Goal: Navigation & Orientation: Find specific page/section

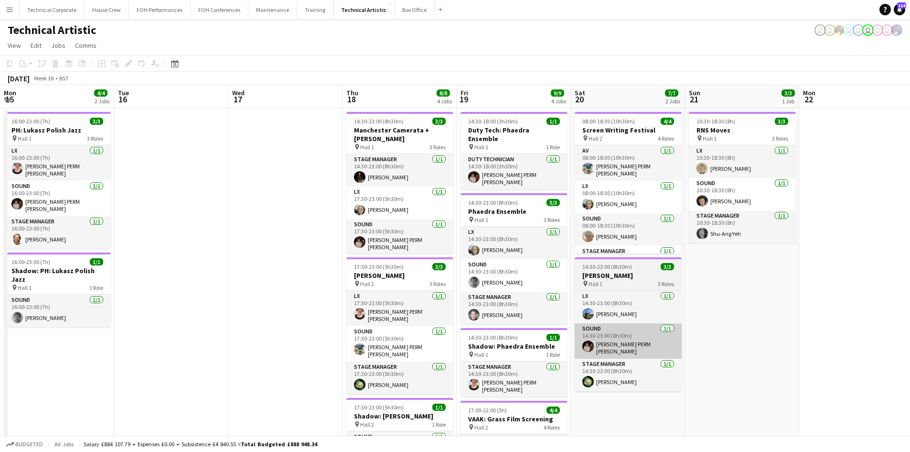
scroll to position [0, 338]
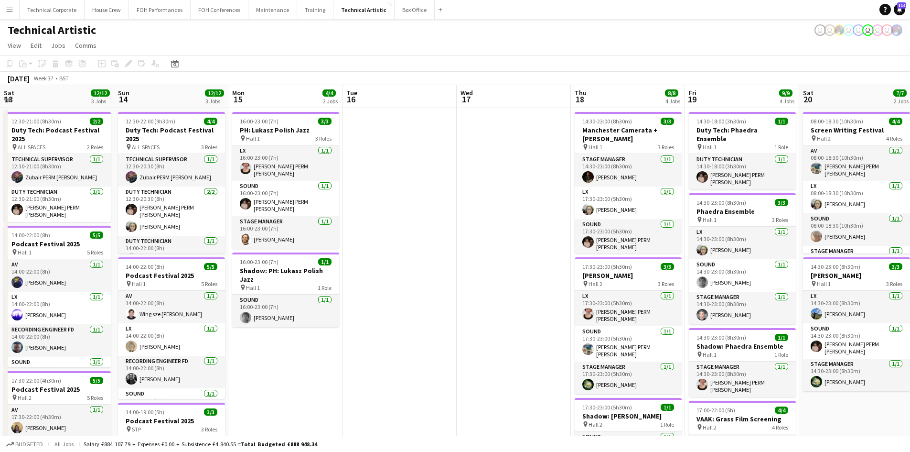
drag, startPoint x: 291, startPoint y: 327, endPoint x: 917, endPoint y: 319, distance: 625.6
click at [910, 319] on html "Menu Boards Boards Boards All jobs Status Workforce Workforce My Workforce Recr…" at bounding box center [455, 361] width 910 height 722
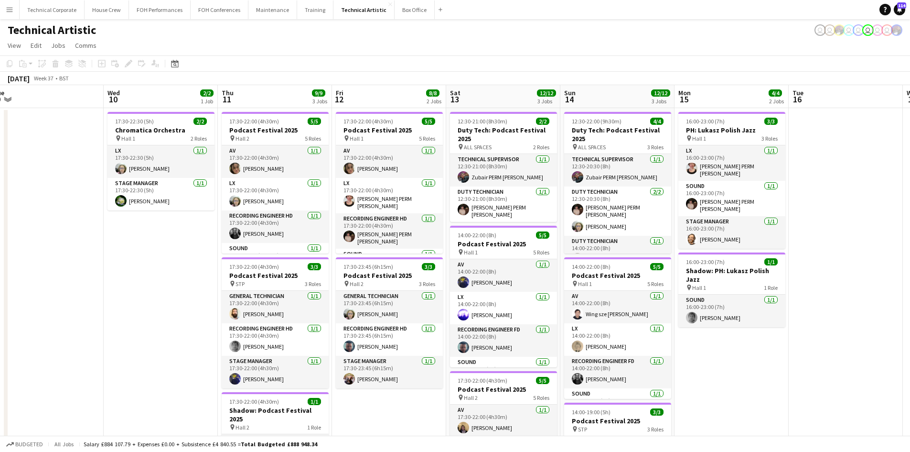
drag, startPoint x: 353, startPoint y: 317, endPoint x: 787, endPoint y: 324, distance: 434.4
click at [789, 324] on app-calendar-viewport "Sun 7 21/21 4 Jobs Mon 8 Tue 9 Wed 10 2/2 1 Job Thu 11 9/9 3 Jobs Fri 12 8/8 2 …" at bounding box center [455, 395] width 910 height 621
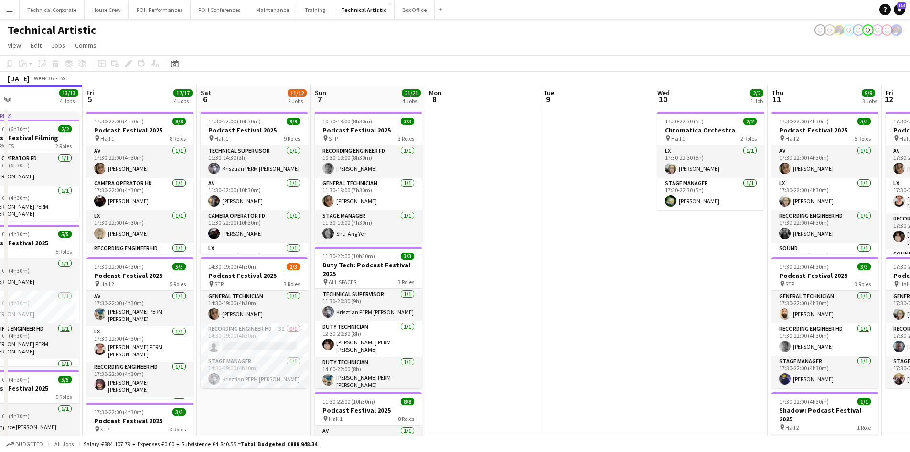
drag, startPoint x: 64, startPoint y: 276, endPoint x: 624, endPoint y: 208, distance: 564.6
click at [624, 208] on app-calendar-viewport "Tue 2 6/6 1 Job Wed 3 Thu 4 13/13 4 Jobs Fri 5 17/17 4 Jobs Sat 6 11/12 2 Jobs …" at bounding box center [455, 395] width 910 height 621
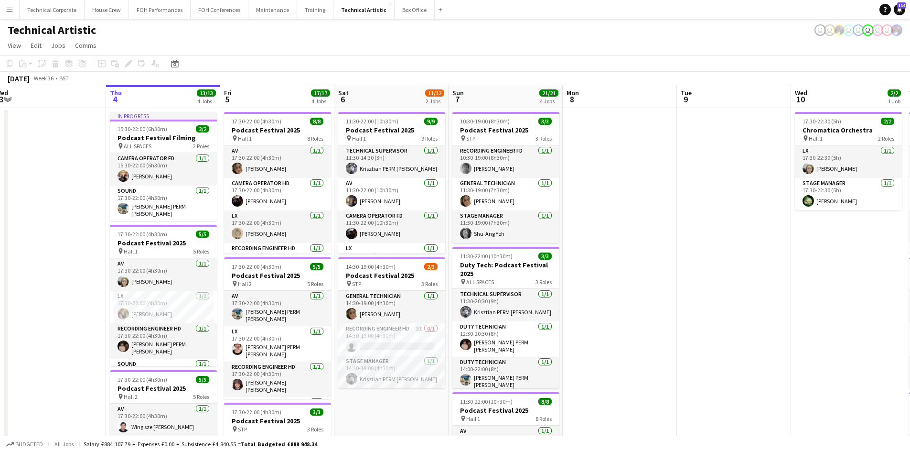
scroll to position [0, 216]
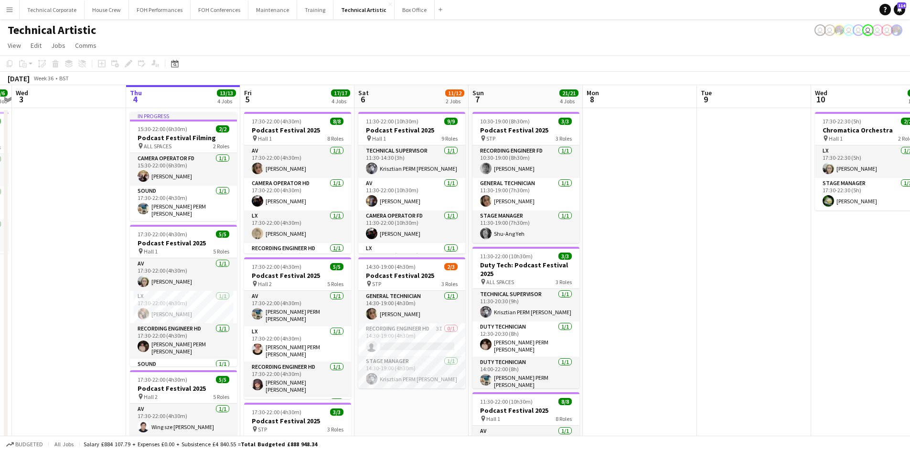
drag, startPoint x: 512, startPoint y: 230, endPoint x: 670, endPoint y: 215, distance: 158.5
click at [670, 215] on app-calendar-viewport "Mon 1 7/7 2 Jobs Tue 2 6/6 1 Job Wed 3 Thu 4 13/13 4 Jobs Fri 5 17/17 4 Jobs Sa…" at bounding box center [455, 395] width 910 height 621
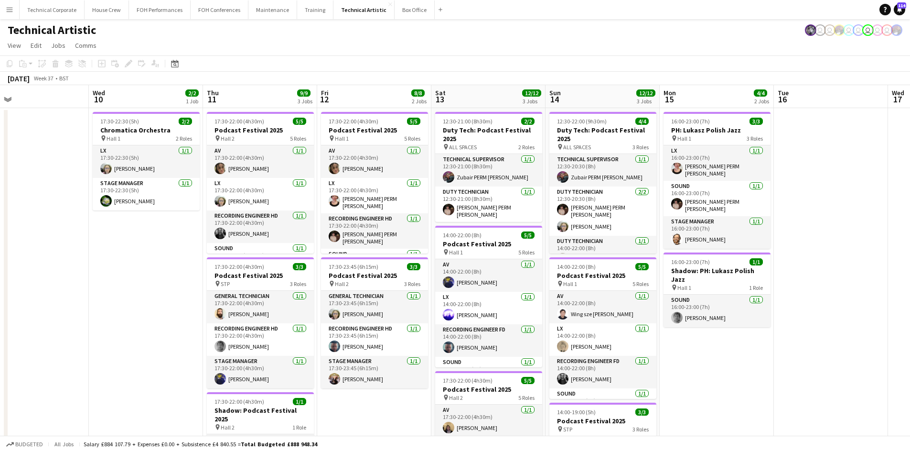
scroll to position [0, 282]
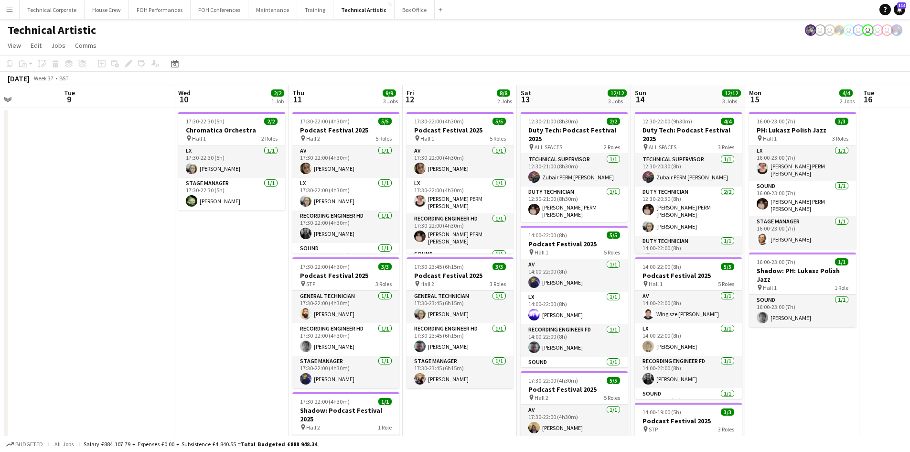
drag, startPoint x: 677, startPoint y: 282, endPoint x: 101, endPoint y: 248, distance: 576.8
click at [101, 248] on app-calendar-viewport "Sat 6 11/12 2 Jobs Sun 7 21/21 4 Jobs Mon 8 Tue 9 Wed 10 2/2 1 Job Thu 11 9/9 3…" at bounding box center [455, 395] width 910 height 621
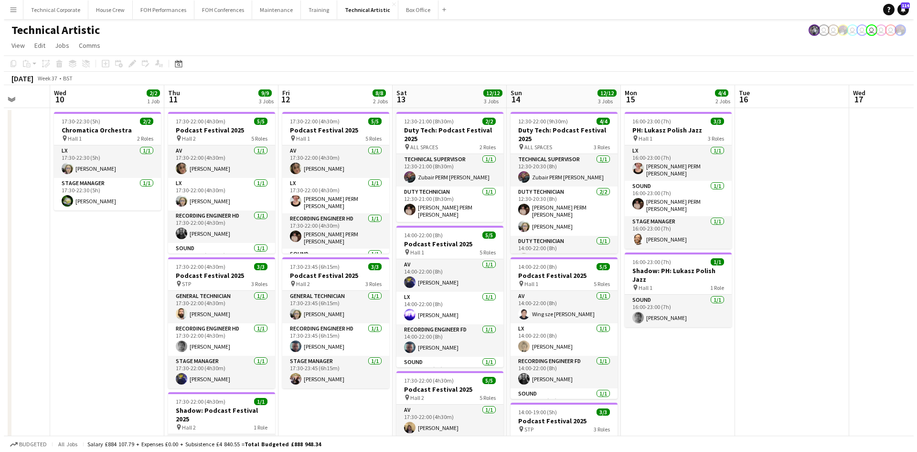
scroll to position [0, 361]
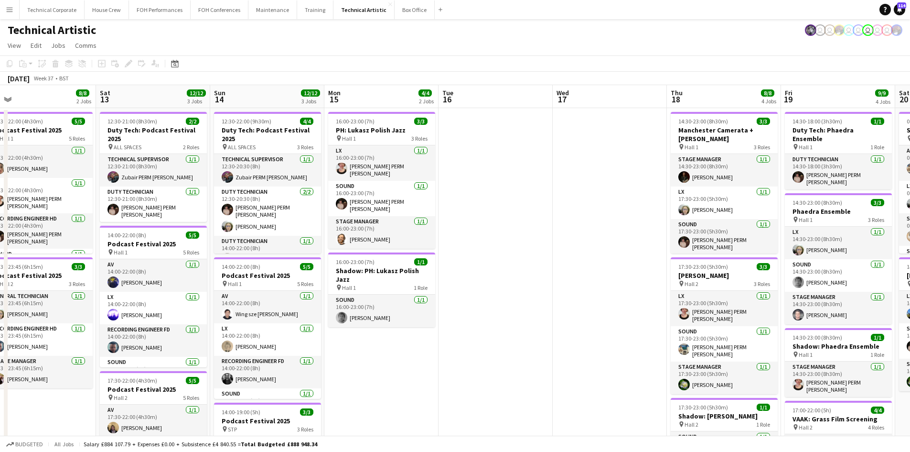
drag, startPoint x: 865, startPoint y: 344, endPoint x: 444, endPoint y: 281, distance: 425.6
click at [444, 281] on app-calendar-viewport "Tue 9 Wed 10 2/2 1 Job Thu 11 9/9 3 Jobs Fri 12 8/8 2 Jobs Sat 13 12/12 3 Jobs …" at bounding box center [455, 395] width 910 height 621
click at [67, 16] on button "Technical Corporate Close" at bounding box center [52, 9] width 65 height 19
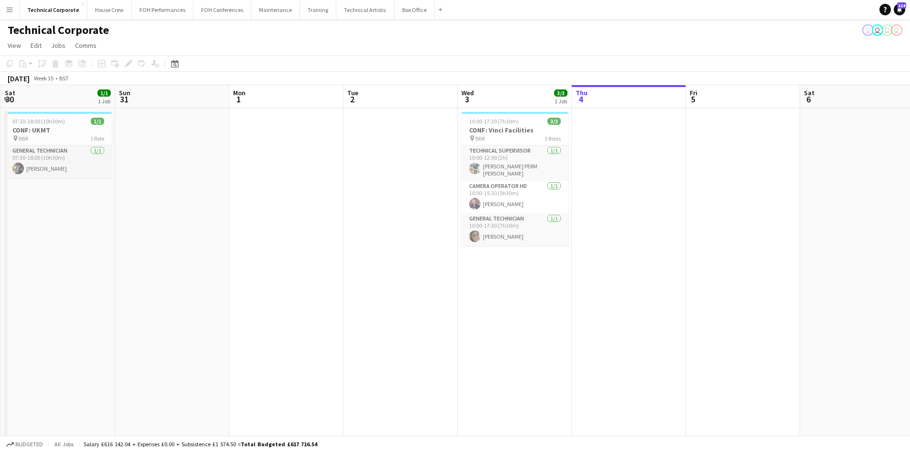
drag, startPoint x: 184, startPoint y: 290, endPoint x: 552, endPoint y: 289, distance: 368.0
click at [645, 290] on app-calendar-viewport "Thu 28 Fri 29 Sat 30 1/1 1 Job Sun 31 Mon 1 Tue 2 Wed 3 3/3 1 Job Thu 4 Fri 5 S…" at bounding box center [455, 330] width 910 height 491
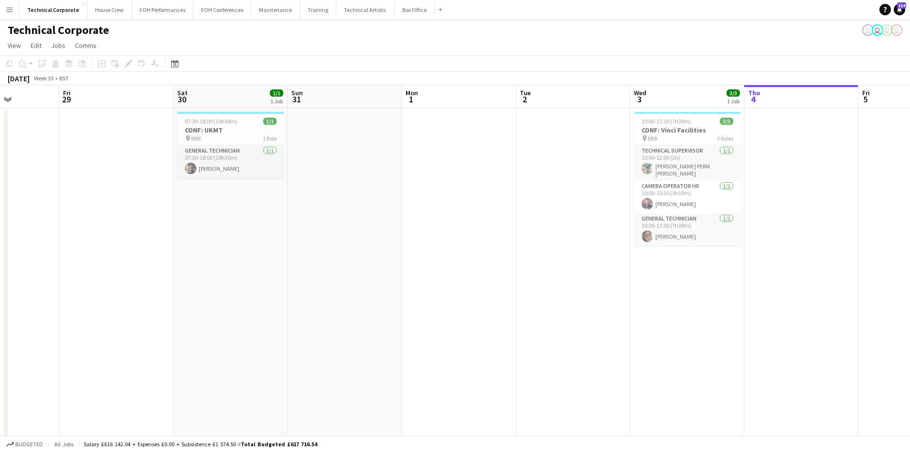
scroll to position [0, 221]
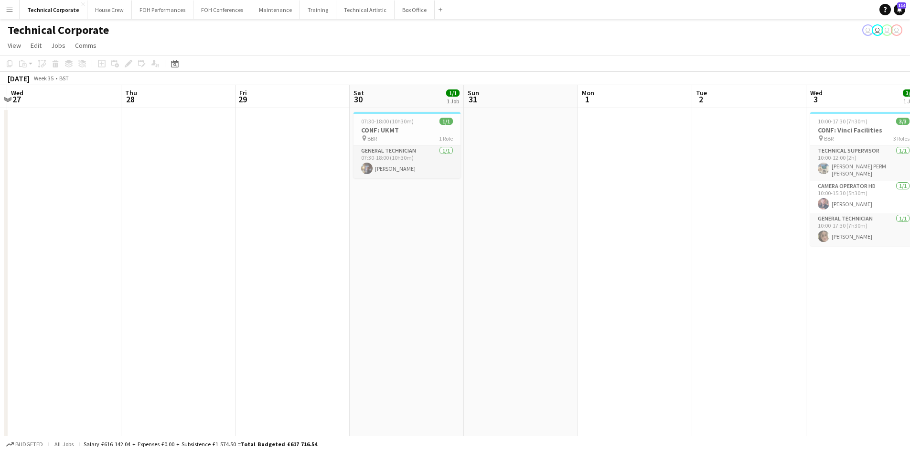
drag, startPoint x: 145, startPoint y: 314, endPoint x: 485, endPoint y: 284, distance: 341.0
click at [485, 284] on app-calendar-viewport "Mon 25 Tue 26 Wed 27 Thu 28 Fri 29 Sat 30 1/1 1 Job Sun 31 Mon 1 Tue 2 Wed 3 3/…" at bounding box center [455, 330] width 910 height 491
click at [381, 124] on span "07:30-18:00 (10h30m)" at bounding box center [387, 121] width 53 height 7
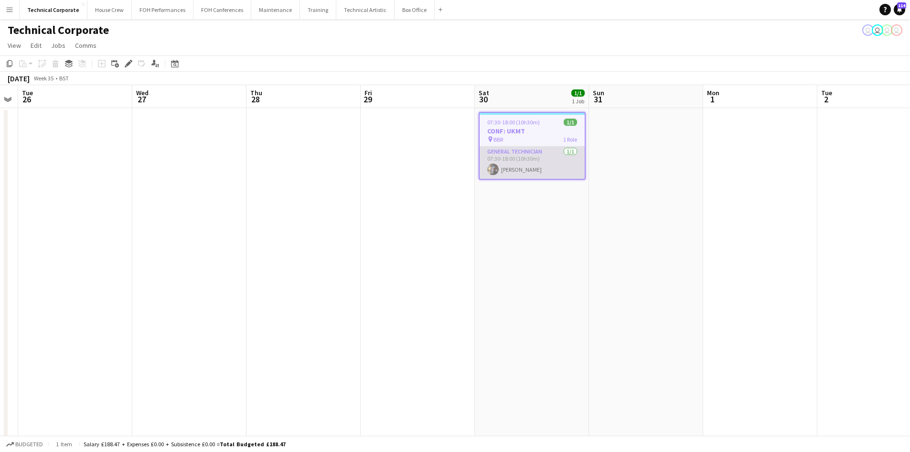
drag, startPoint x: 374, startPoint y: 275, endPoint x: 543, endPoint y: 174, distance: 196.8
click at [500, 271] on app-calendar-viewport "Sun 24 Mon 25 Tue 26 Wed 27 Thu 28 Fri 29 Sat 30 1/1 1 Job Sun 31 Mon 1 Tue 2 W…" at bounding box center [455, 330] width 910 height 491
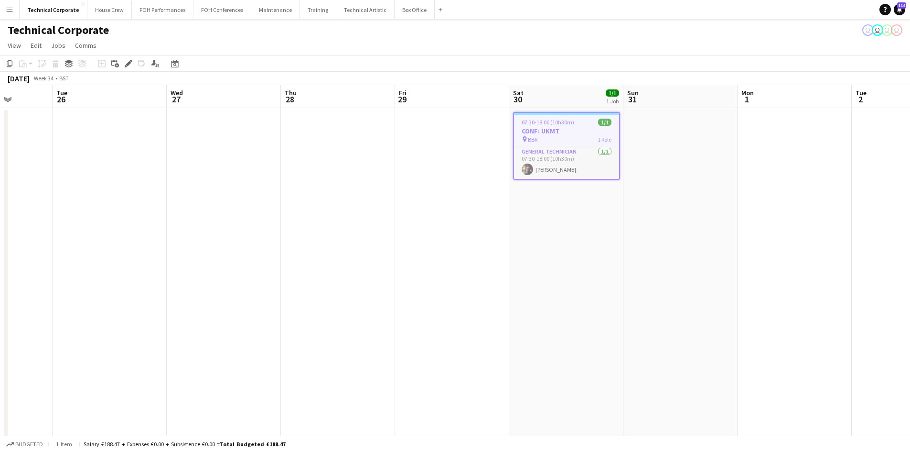
drag, startPoint x: 496, startPoint y: 252, endPoint x: 759, endPoint y: 245, distance: 262.5
click at [759, 245] on app-calendar-viewport "Sat 23 Sun 24 Mon 25 Tue 26 Wed 27 Thu 28 Fri 29 Sat 30 1/1 1 Job Sun 31 Mon 1 …" at bounding box center [455, 330] width 910 height 491
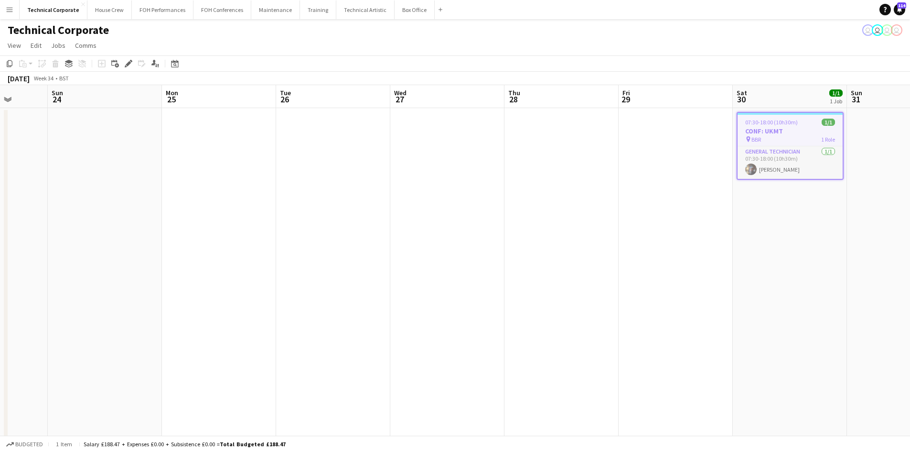
drag, startPoint x: 107, startPoint y: 247, endPoint x: 666, endPoint y: 261, distance: 559.8
click at [663, 261] on app-calendar-viewport "Thu 21 Fri 22 Sat 23 Sun 24 Mon 25 Tue 26 Wed 27 Thu 28 Fri 29 Sat 30 1/1 1 Job…" at bounding box center [455, 330] width 910 height 491
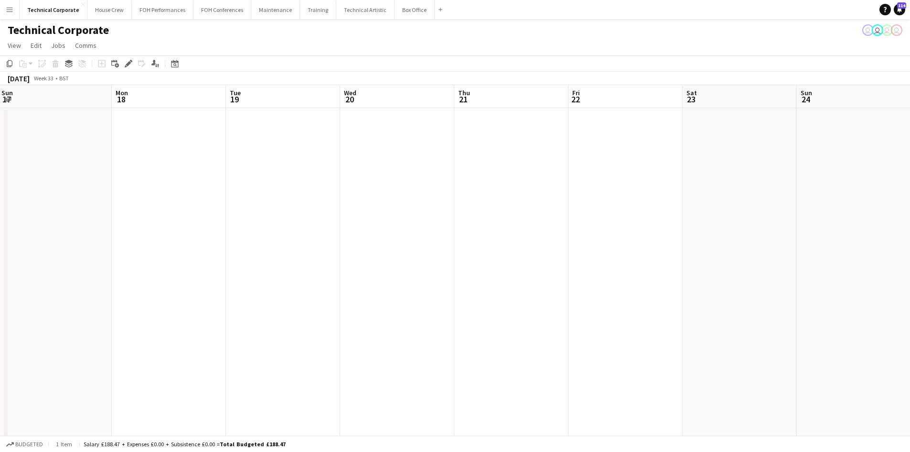
drag, startPoint x: 351, startPoint y: 334, endPoint x: 662, endPoint y: 315, distance: 311.2
click at [744, 329] on app-calendar-viewport "Fri 15 Sat 16 Sun 17 Mon 18 Tue 19 Wed 20 Thu 21 Fri 22 Sat 23 Sun 24 Mon 25 Tu…" at bounding box center [455, 330] width 910 height 491
drag, startPoint x: 756, startPoint y: 307, endPoint x: 598, endPoint y: 294, distance: 159.2
click at [854, 309] on app-calendar-viewport "Fri 8 Sat 9 Sun 10 Mon 11 Tue 12 Wed 13 Thu 14 Fri 15 Sat 16 Sun 17 Mon 18 Tue …" at bounding box center [455, 330] width 910 height 491
drag, startPoint x: 260, startPoint y: 270, endPoint x: 676, endPoint y: 289, distance: 415.7
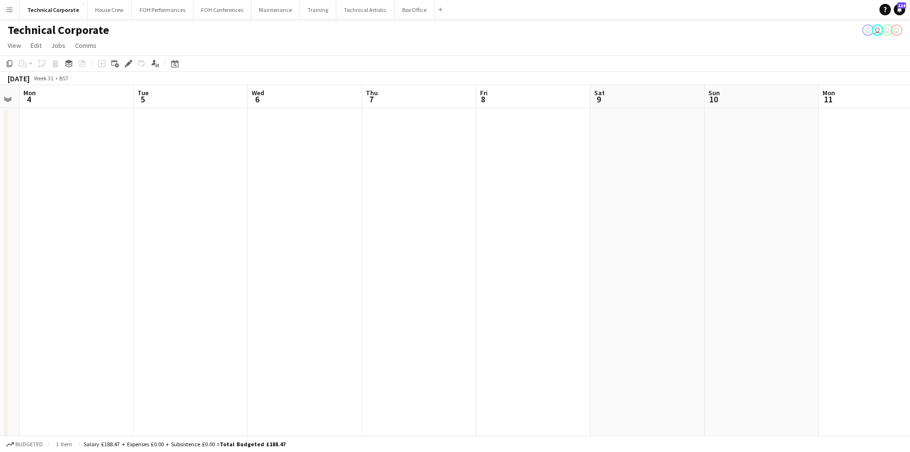
click at [830, 279] on app-calendar-viewport "Fri 1 Sat 2 Sun 3 Mon 4 Tue 5 Wed 6 Thu 7 Fri 8 Sat 9 Sun 10 Mon 11 Tue 12 Wed …" at bounding box center [455, 330] width 910 height 491
drag, startPoint x: 182, startPoint y: 237, endPoint x: 401, endPoint y: 288, distance: 225.7
click at [619, 240] on app-calendar-viewport "Tue 29 Wed 30 Thu 31 Fri 1 Sat 2 Sun 3 Mon 4 Tue 5 Wed 6 Thu 7 Fri 8 Sat 9 Sun …" at bounding box center [455, 330] width 910 height 491
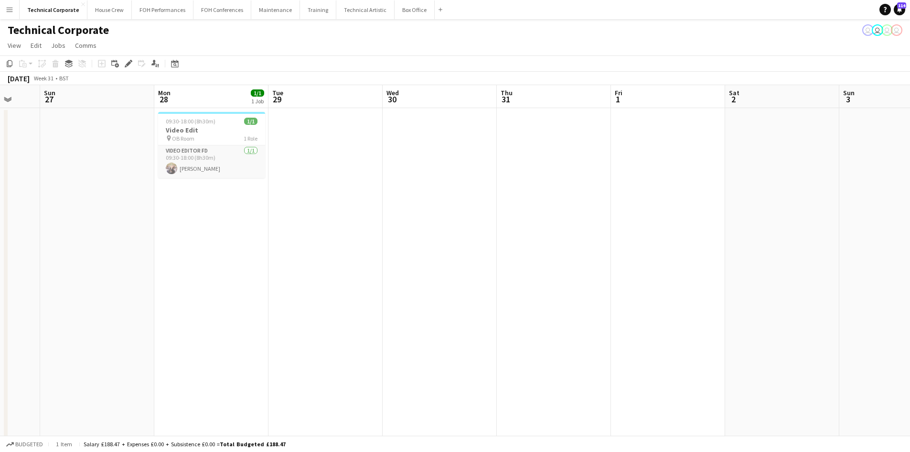
drag, startPoint x: 71, startPoint y: 264, endPoint x: 529, endPoint y: 269, distance: 458.3
click at [529, 269] on app-calendar-viewport "Thu 24 Fri 25 Sat 26 Sun 27 Mon 28 1/1 1 Job Tue 29 Wed 30 Thu 31 Fri 1 Sat 2 S…" at bounding box center [455, 330] width 910 height 491
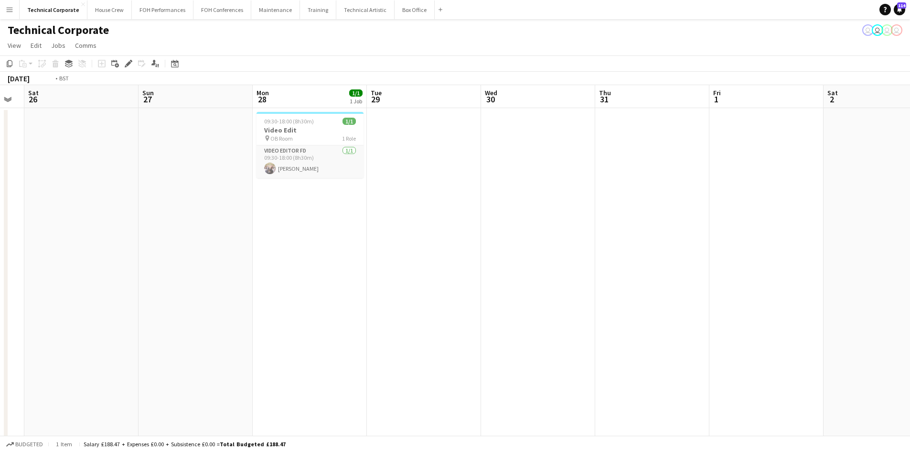
drag, startPoint x: 263, startPoint y: 252, endPoint x: -21, endPoint y: 189, distance: 290.9
click at [0, 189] on html "Menu Boards Boards Boards All jobs Status Workforce Workforce My Workforce Recr…" at bounding box center [455, 296] width 910 height 592
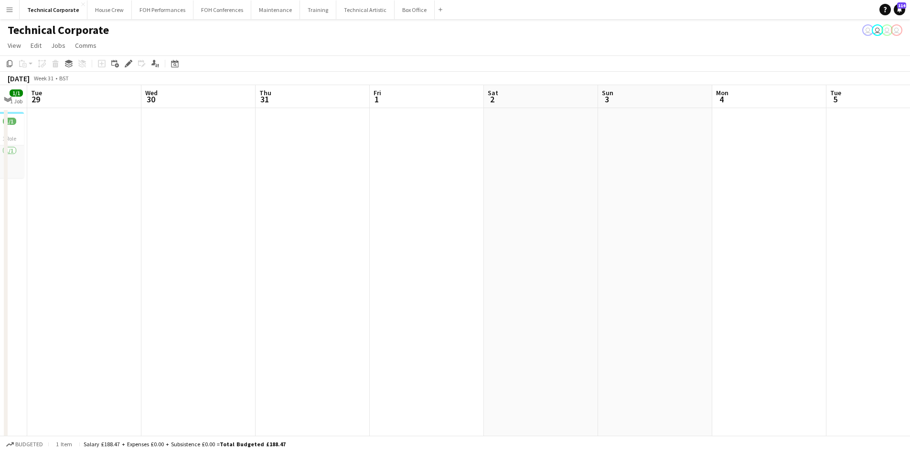
drag, startPoint x: 862, startPoint y: 292, endPoint x: 454, endPoint y: 202, distance: 417.5
click at [244, 204] on app-calendar-viewport "Sat 26 Sun 27 Mon 28 1/1 1 Job Tue 29 Wed 30 Thu 31 Fri 1 Sat 2 Sun 3 Mon 4 Tue…" at bounding box center [455, 330] width 910 height 491
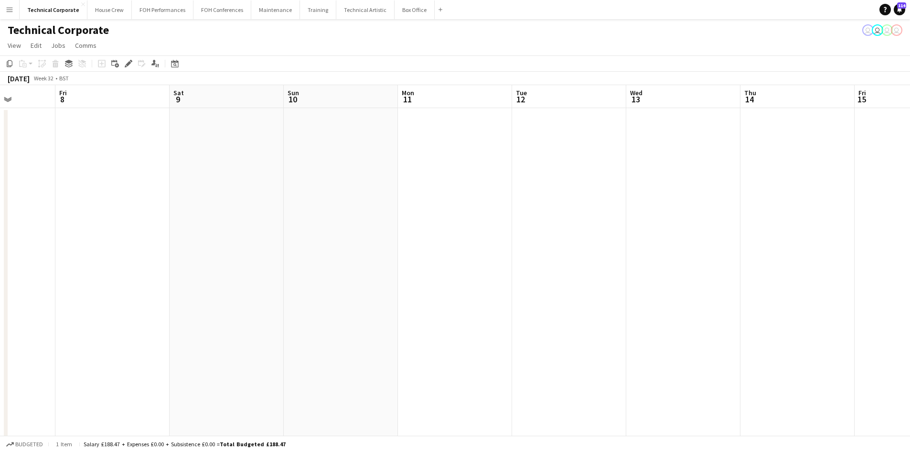
drag, startPoint x: 345, startPoint y: 242, endPoint x: 331, endPoint y: 234, distance: 16.9
click at [189, 219] on app-calendar-viewport "Tue 5 Wed 6 Thu 7 Fri 8 Sat 9 Sun 10 Mon 11 Tue 12 Wed 13 Thu 14 Fri 15 Sat 16 …" at bounding box center [455, 330] width 910 height 491
click at [139, 256] on app-calendar-viewport "Tue 5 Wed 6 Thu 7 Fri 8 Sat 9 Sun 10 Mon 11 Tue 12 Wed 13 Thu 14 Fri 15 Sat 16 …" at bounding box center [455, 330] width 910 height 491
drag, startPoint x: 903, startPoint y: 354, endPoint x: -100, endPoint y: 237, distance: 1010.2
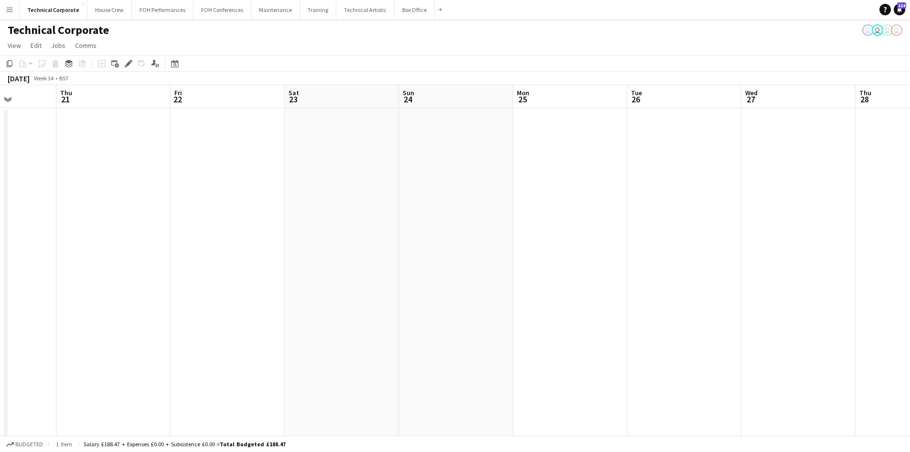
click at [0, 237] on html "Menu Boards Boards Boards All jobs Status Workforce Workforce My Workforce Recr…" at bounding box center [455, 296] width 910 height 592
drag, startPoint x: -182, startPoint y: 227, endPoint x: -289, endPoint y: 212, distance: 108.6
click at [0, 212] on html "Menu Boards Boards Boards All jobs Status Workforce Workforce My Workforce Recr…" at bounding box center [455, 296] width 910 height 592
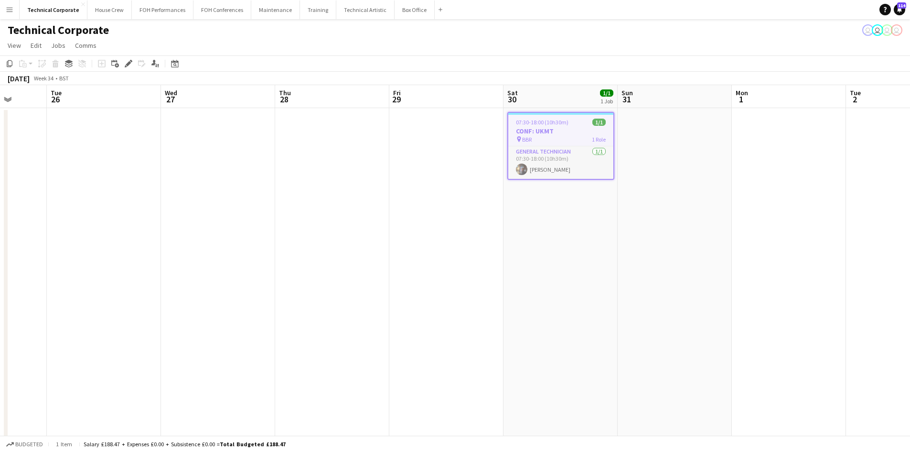
scroll to position [0, 296]
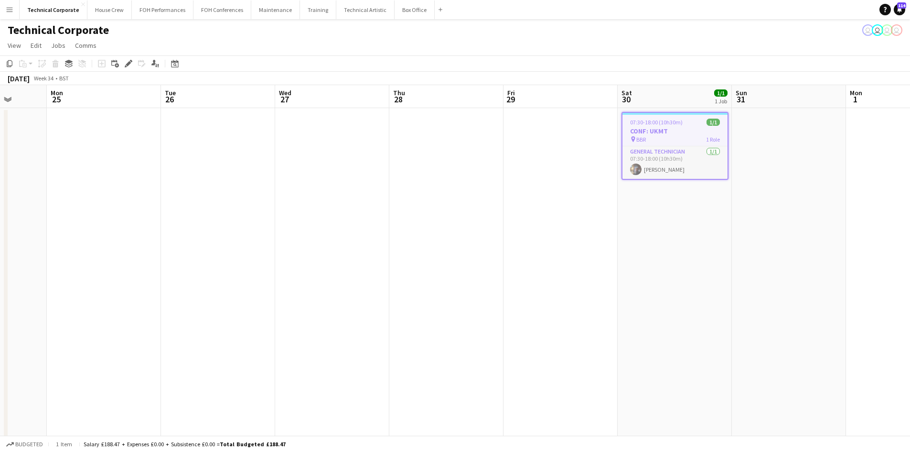
click at [661, 330] on app-date-cell "07:30-18:00 (10h30m) 1/1 CONF: UKMT pin BBR 1 Role General Technician [DATE] 07…" at bounding box center [675, 342] width 114 height 468
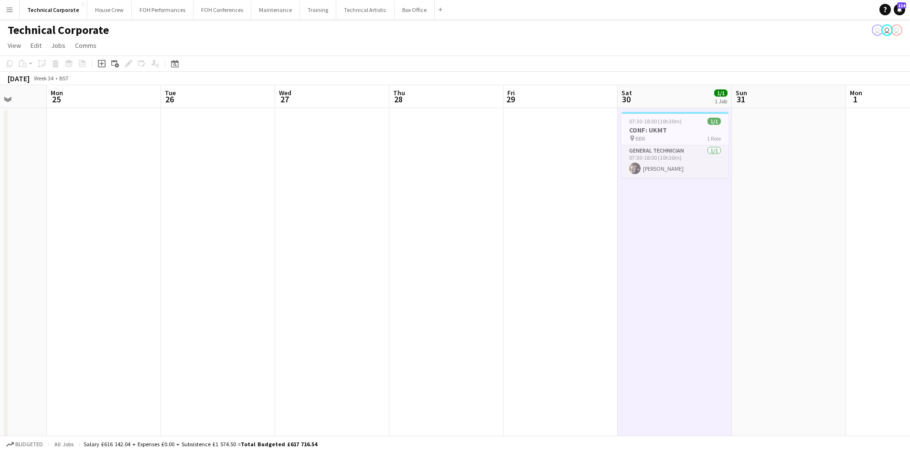
click at [642, 204] on app-date-cell "07:30-18:00 (10h30m) 1/1 CONF: UKMT pin BBR 1 Role General Technician [DATE] 07…" at bounding box center [675, 342] width 114 height 468
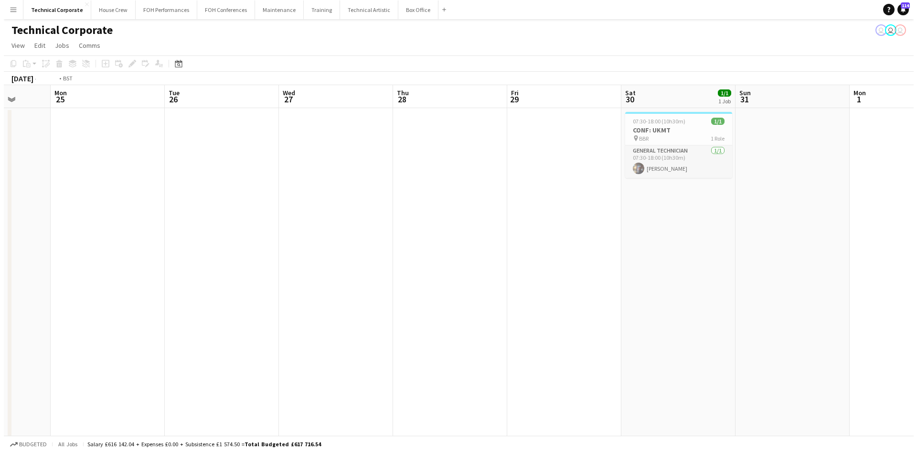
scroll to position [0, 232]
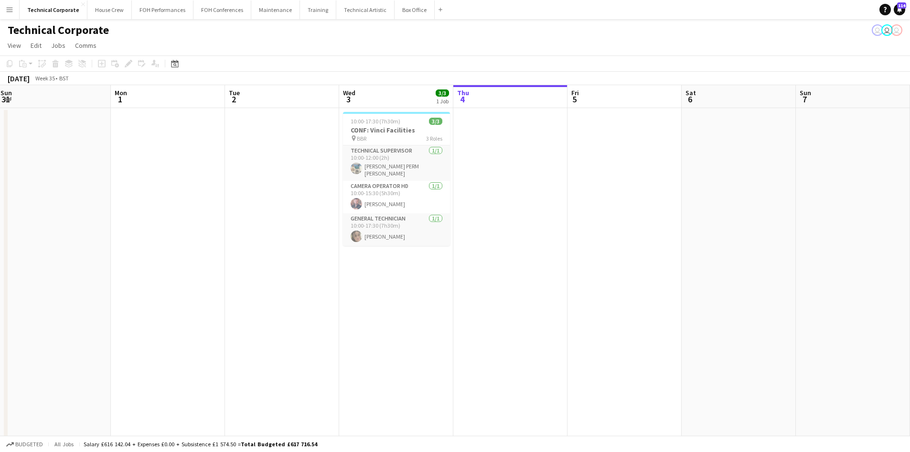
drag, startPoint x: -119, startPoint y: 139, endPoint x: -160, endPoint y: 121, distance: 45.0
click at [0, 121] on html "Menu Boards Boards Boards All jobs Status Workforce Workforce My Workforce Recr…" at bounding box center [455, 296] width 910 height 592
click at [26, 4] on button "Technical Corporate Close" at bounding box center [54, 9] width 68 height 19
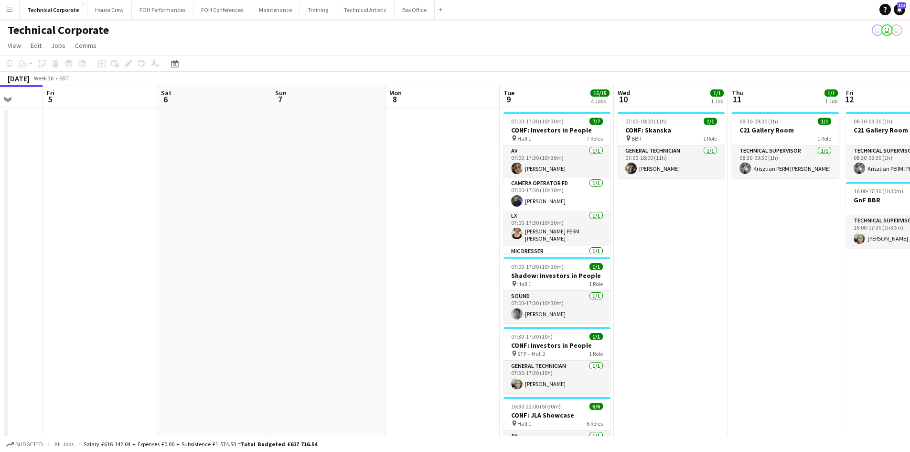
scroll to position [0, 308]
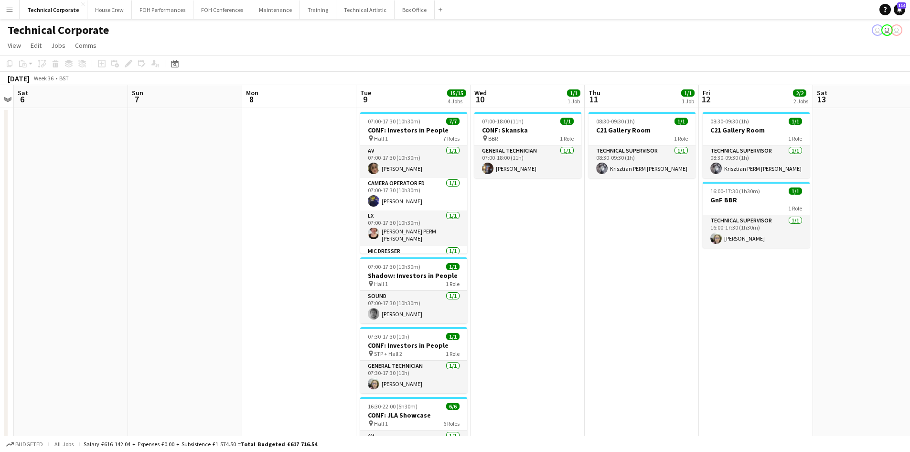
drag, startPoint x: 853, startPoint y: 249, endPoint x: 536, endPoint y: 292, distance: 319.7
click at [536, 292] on app-calendar-viewport "Thu 4 Fri 5 Sat 6 Sun 7 Mon 8 Tue 9 15/15 4 Jobs Wed 10 1/1 1 Job Thu 11 1/1 1 …" at bounding box center [455, 459] width 910 height 749
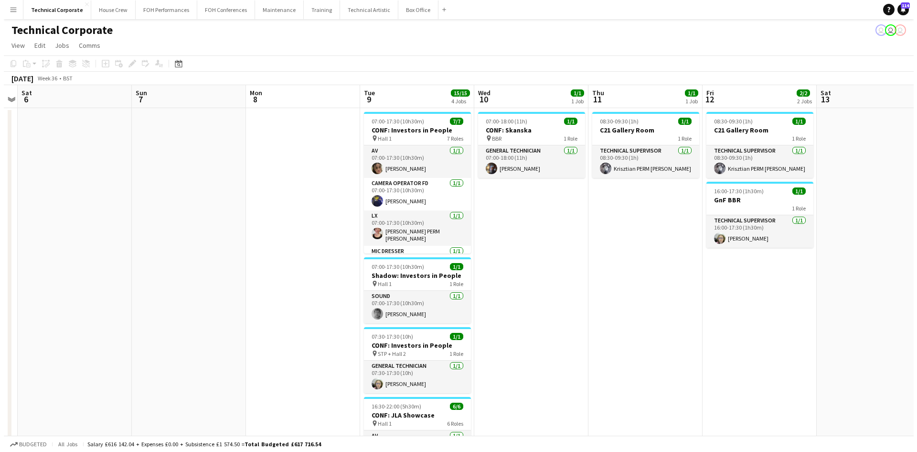
scroll to position [0, 214]
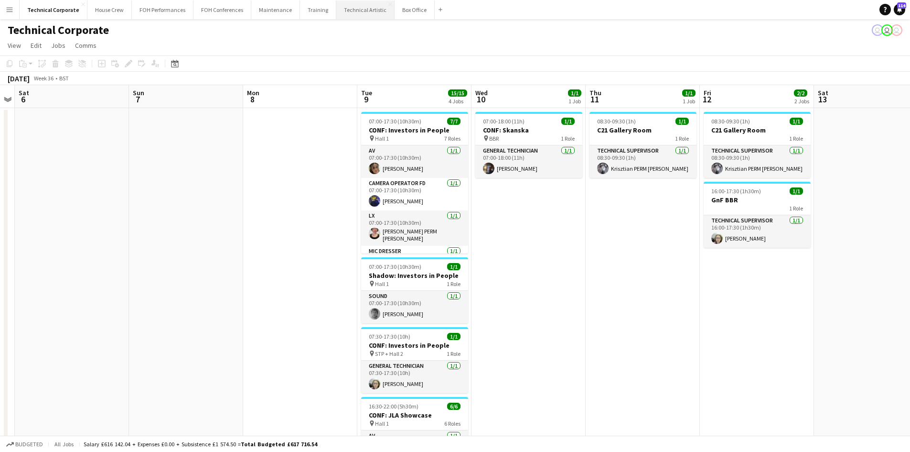
click at [346, 9] on button "Technical Artistic Close" at bounding box center [365, 9] width 58 height 19
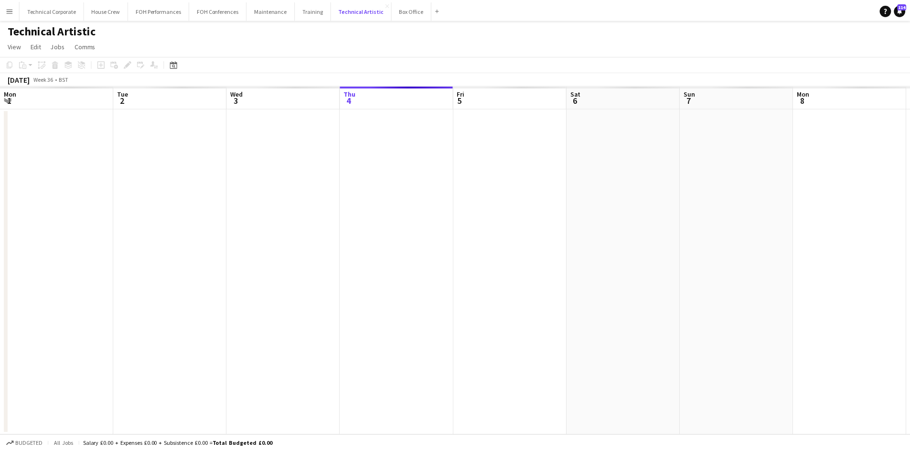
scroll to position [0, 228]
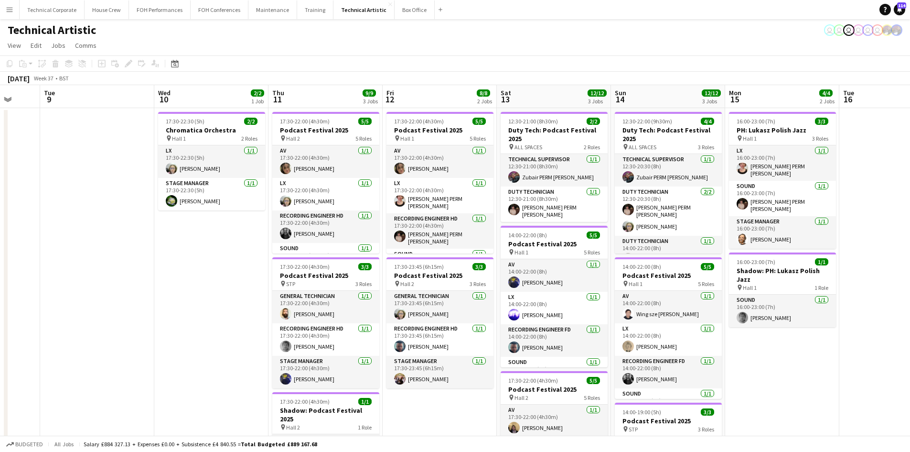
drag, startPoint x: 709, startPoint y: 232, endPoint x: 484, endPoint y: 256, distance: 226.3
click at [94, 205] on app-calendar-viewport "Sat 6 11/12 2 Jobs Sun 7 21/21 4 Jobs Mon 8 Tue 9 Wed 10 2/2 1 Job Thu 11 9/9 3…" at bounding box center [455, 395] width 910 height 621
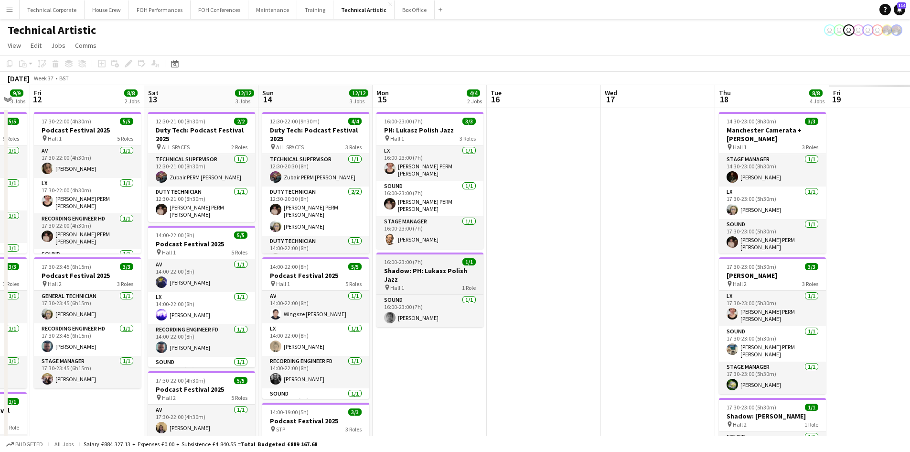
drag, startPoint x: 636, startPoint y: 367, endPoint x: 223, endPoint y: 263, distance: 426.2
click at [189, 264] on app-calendar-viewport "Mon 8 Tue 9 Wed 10 2/2 1 Job Thu 11 9/9 3 Jobs Fri 12 8/8 2 Jobs Sat 13 12/12 3…" at bounding box center [455, 395] width 910 height 621
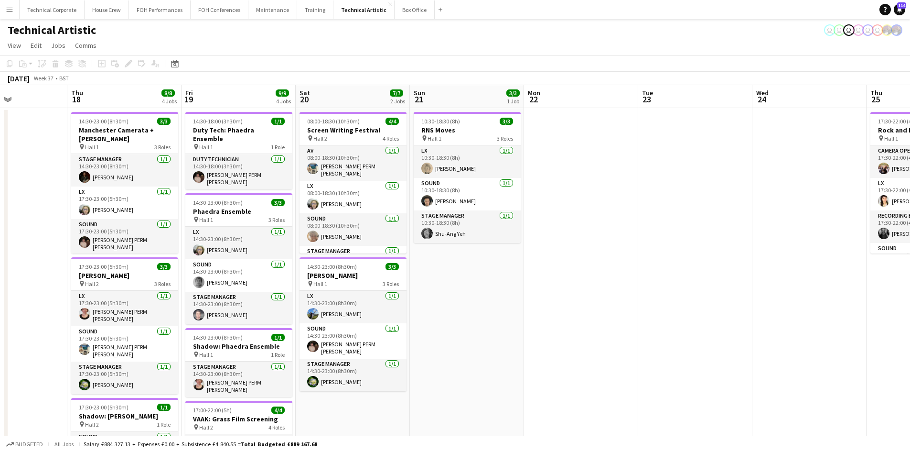
scroll to position [0, 313]
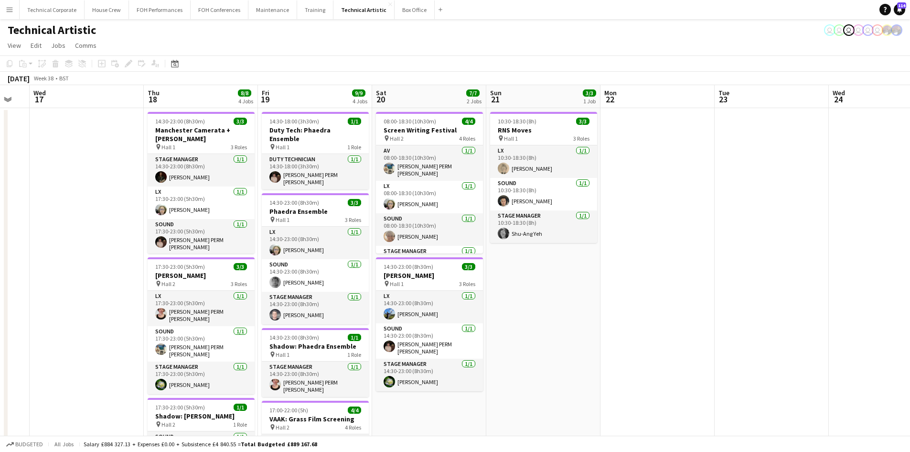
drag, startPoint x: 719, startPoint y: 315, endPoint x: 534, endPoint y: 297, distance: 185.8
click at [534, 297] on app-calendar-viewport "Sun 14 12/12 3 Jobs Mon 15 4/4 2 Jobs Tue 16 Wed 17 Thu 18 8/8 4 Jobs Fri 19 9/…" at bounding box center [455, 395] width 910 height 621
click at [169, 61] on div "Date picker [DATE] [DATE] [DATE] M [DATE] T [DATE] W [DATE] T [DATE] F [DATE] S…" at bounding box center [172, 63] width 22 height 11
click at [178, 61] on icon "Date picker" at bounding box center [175, 64] width 8 height 8
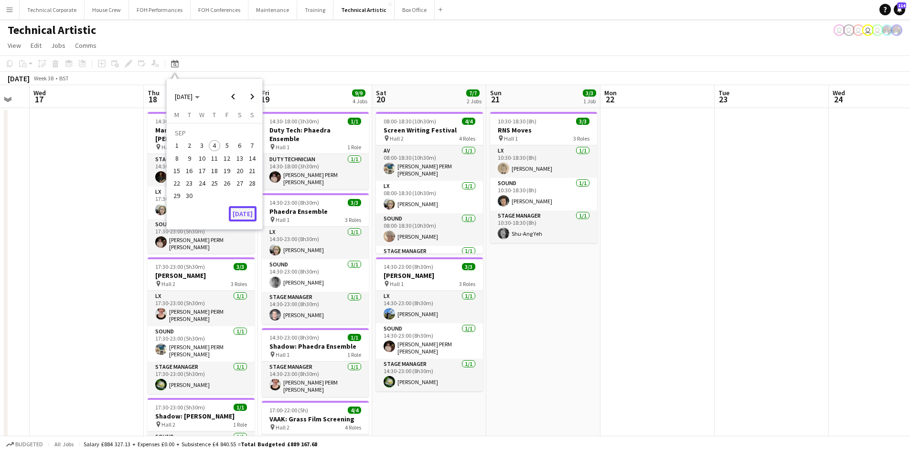
click at [242, 212] on button "[DATE]" at bounding box center [243, 213] width 28 height 15
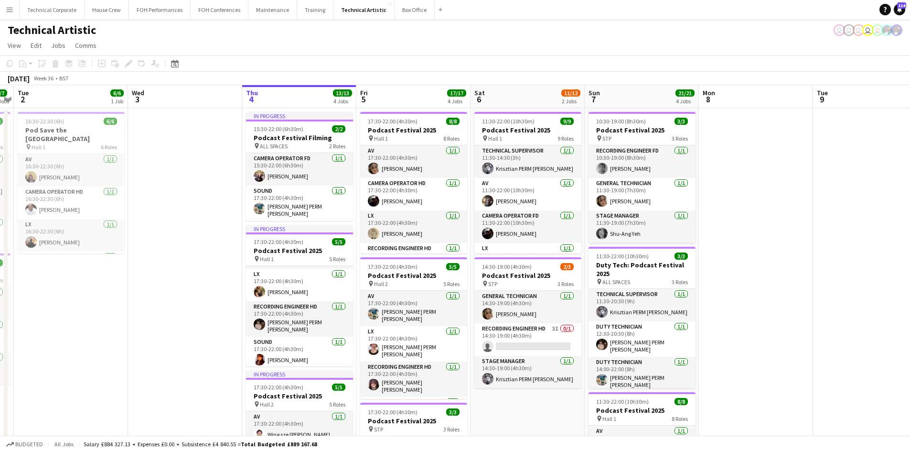
scroll to position [0, 0]
